Goal: Share content

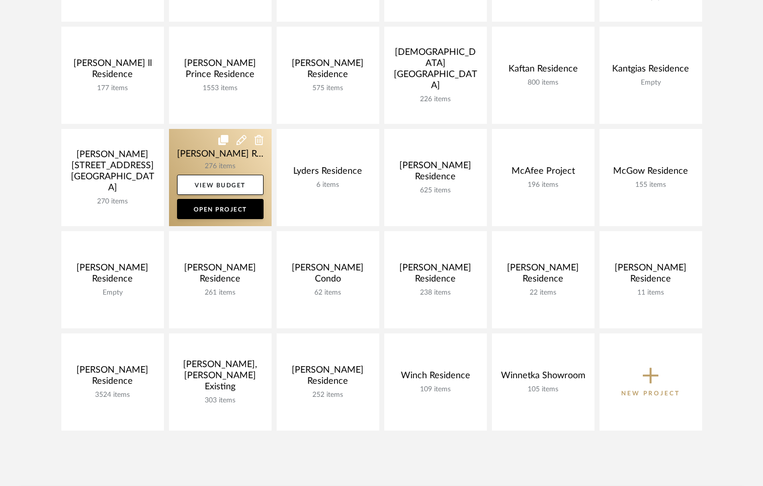
scroll to position [367, 0]
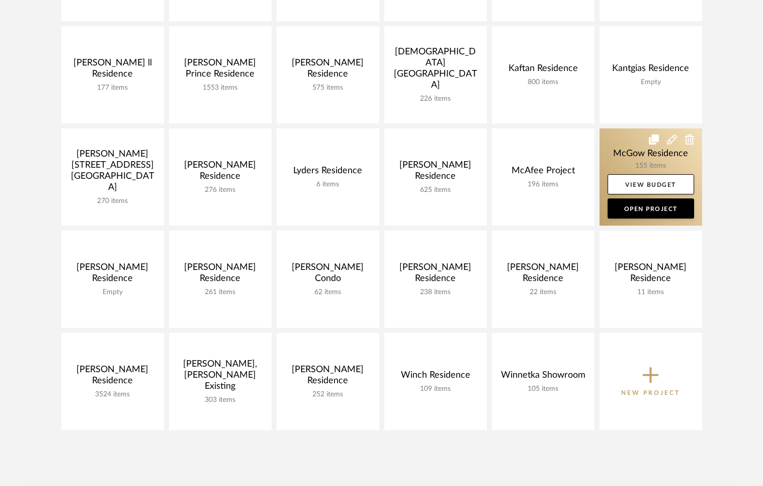
click at [612, 158] on link at bounding box center [651, 176] width 103 height 97
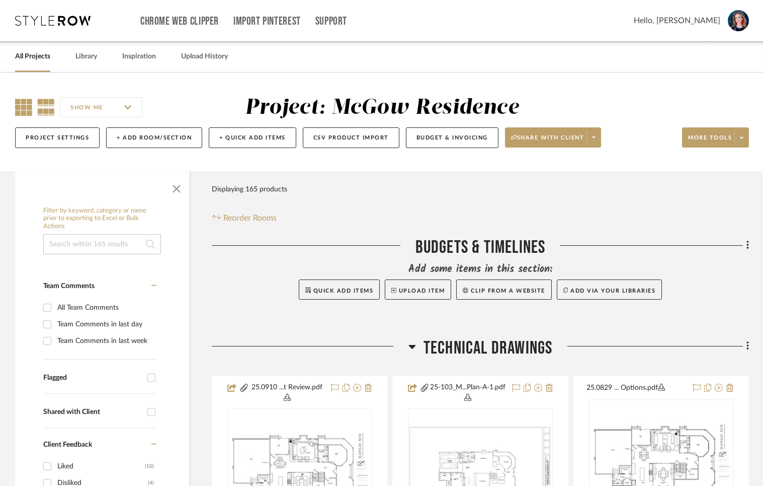
click at [24, 110] on icon at bounding box center [23, 107] width 17 height 17
click at [585, 140] on span "Share with client" at bounding box center [547, 141] width 73 height 15
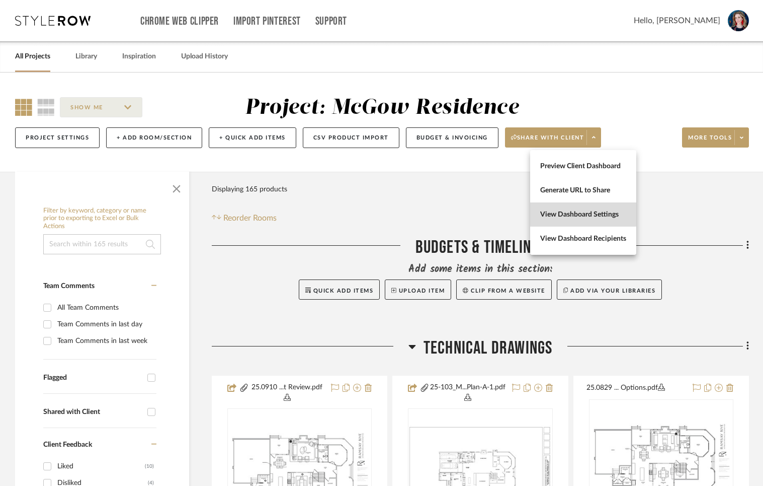
click at [583, 213] on span "View Dashboard Settings" at bounding box center [583, 214] width 86 height 9
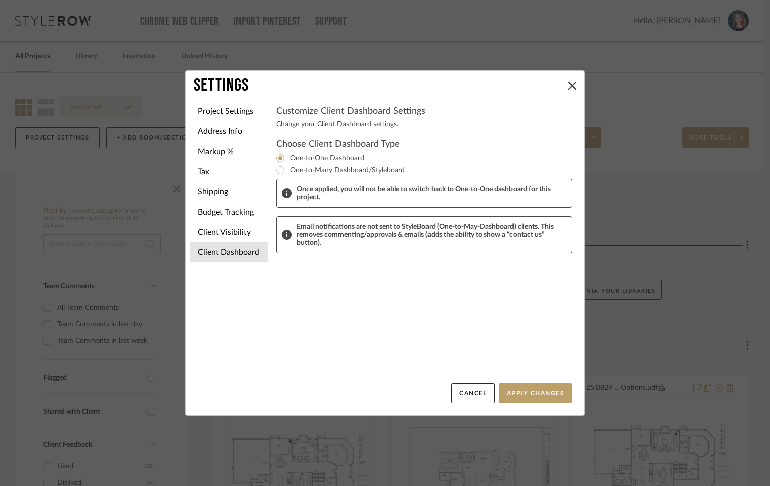
click at [353, 144] on h4 "Choose Client Dashboard Type" at bounding box center [424, 144] width 296 height 12
click at [465, 393] on button "Cancel" at bounding box center [473, 393] width 44 height 20
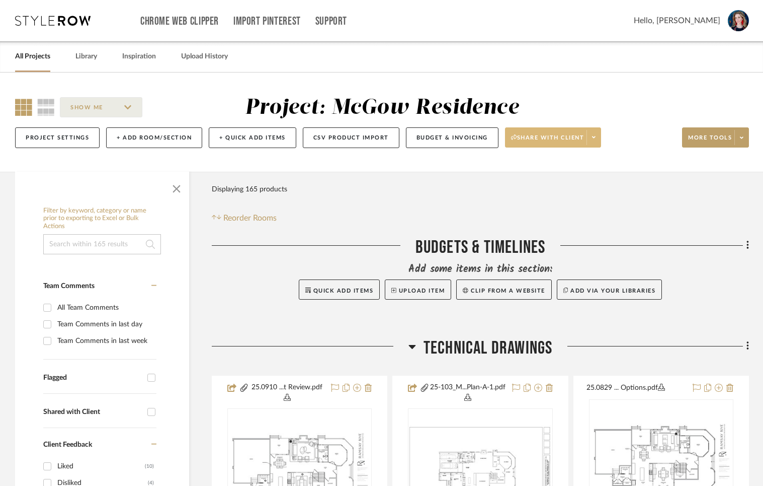
click at [560, 138] on span "Share with client" at bounding box center [547, 141] width 73 height 15
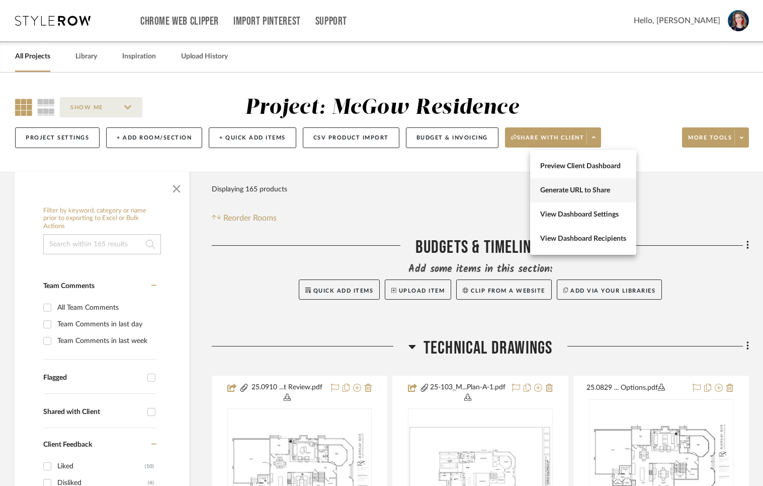
click at [564, 184] on button "Generate URL to Share" at bounding box center [583, 190] width 106 height 24
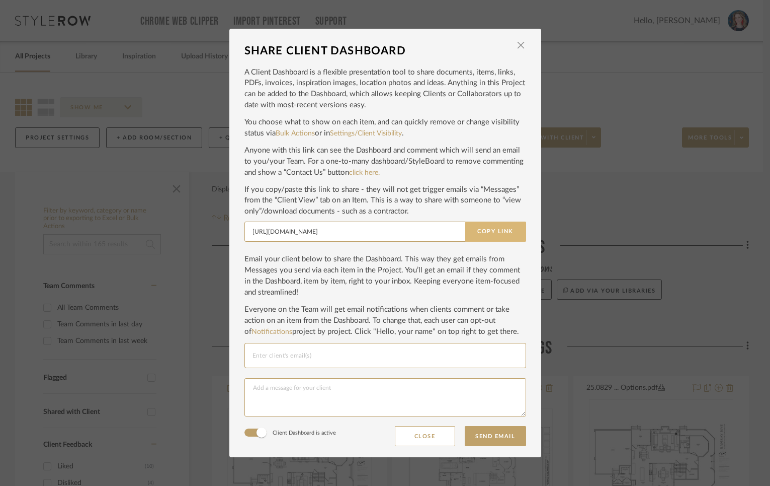
click at [500, 228] on button "Copy Link" at bounding box center [495, 231] width 61 height 20
click at [412, 437] on button "Close" at bounding box center [425, 436] width 60 height 20
